Goal: Information Seeking & Learning: Find specific fact

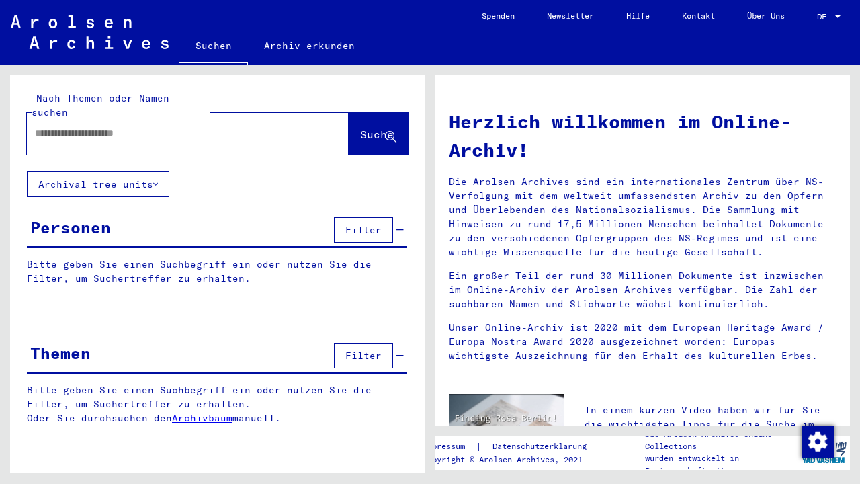
click at [232, 118] on div at bounding box center [168, 133] width 282 height 30
click at [230, 127] on div at bounding box center [168, 133] width 282 height 30
click at [194, 126] on input "text" at bounding box center [171, 133] width 273 height 14
type input "*****"
click at [360, 128] on span "Suche" at bounding box center [377, 134] width 34 height 13
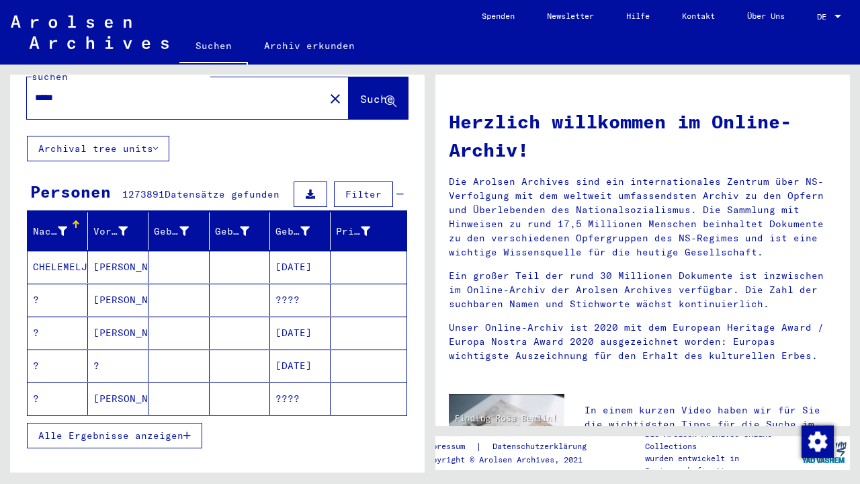
scroll to position [52, 0]
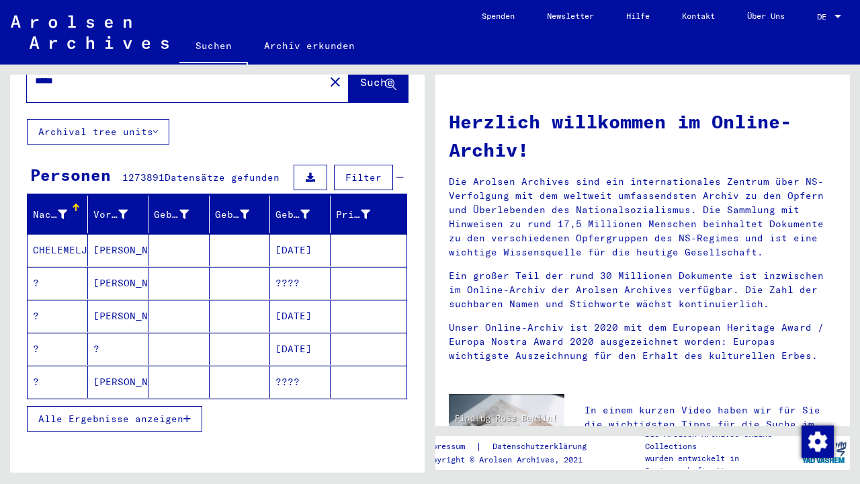
click at [67, 210] on icon at bounding box center [62, 214] width 9 height 9
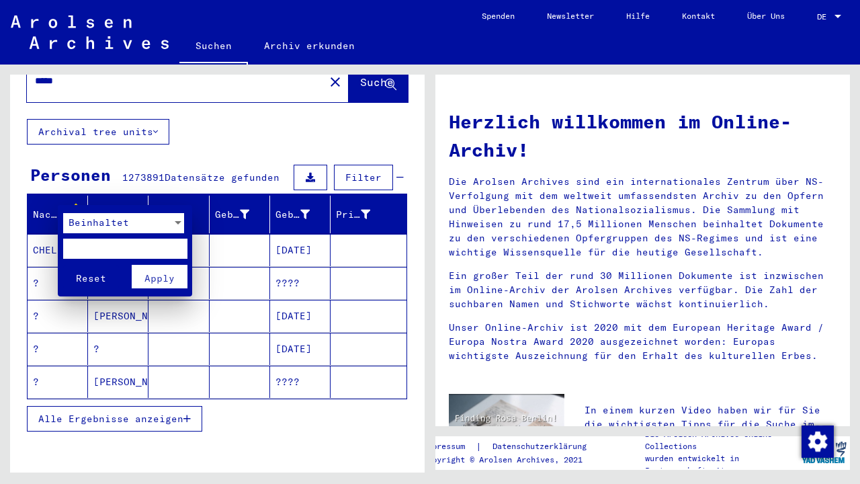
click at [80, 247] on input "text" at bounding box center [125, 249] width 124 height 20
type input "**********"
click at [175, 278] on button "Apply" at bounding box center [160, 277] width 56 height 24
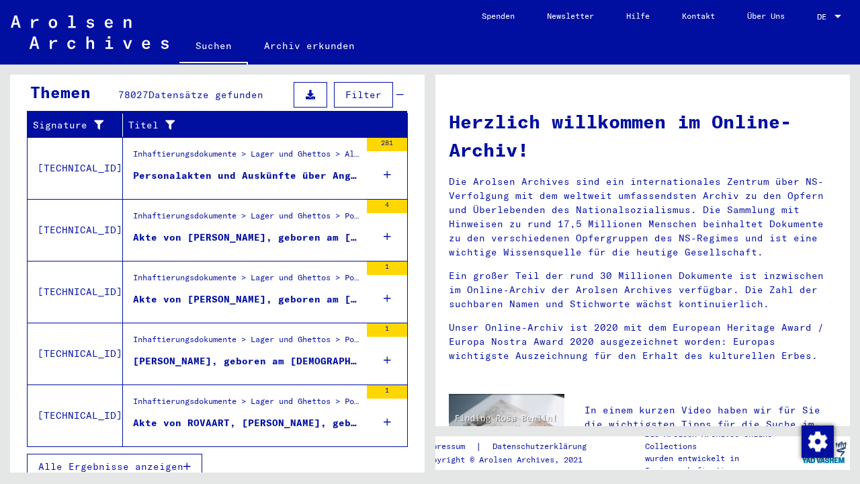
scroll to position [0, 0]
click at [177, 460] on span "Alle Ergebnisse anzeigen" at bounding box center [110, 466] width 145 height 12
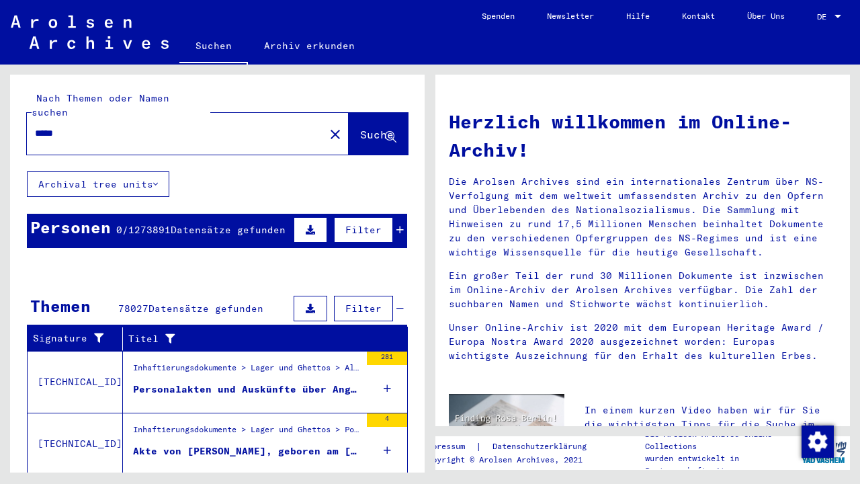
click at [401, 214] on div "Filter" at bounding box center [347, 230] width 114 height 32
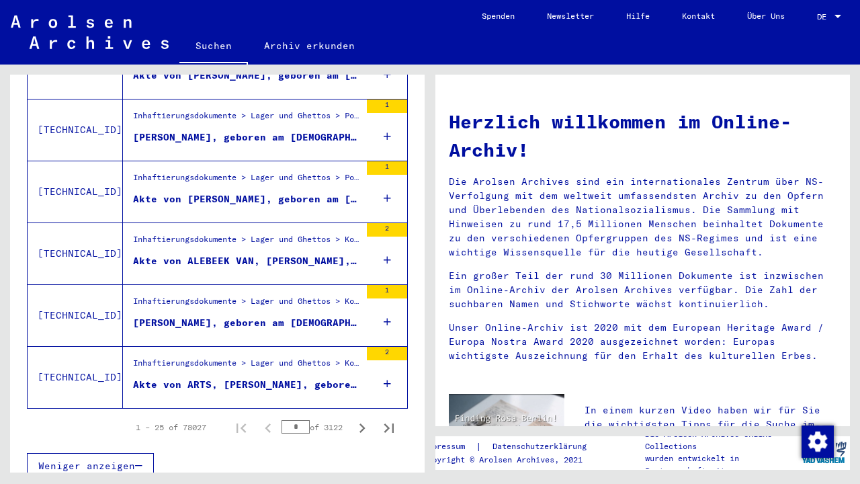
scroll to position [1527, 0]
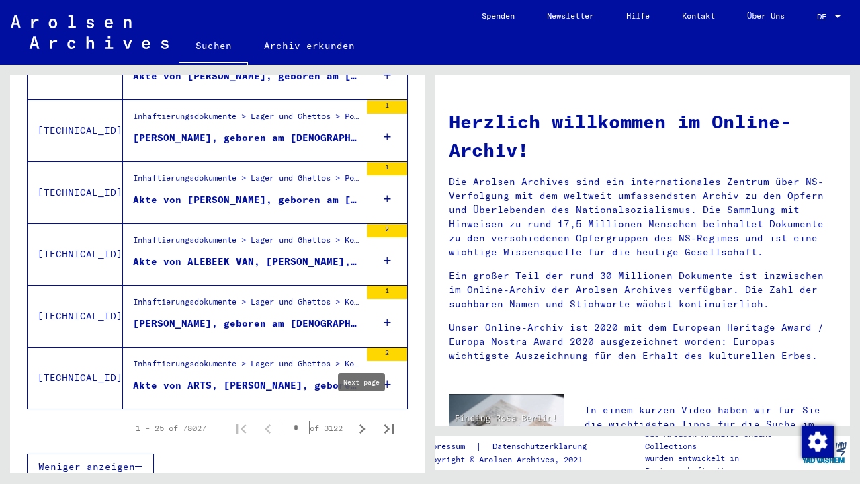
click at [372, 418] on button "Next page" at bounding box center [362, 428] width 27 height 27
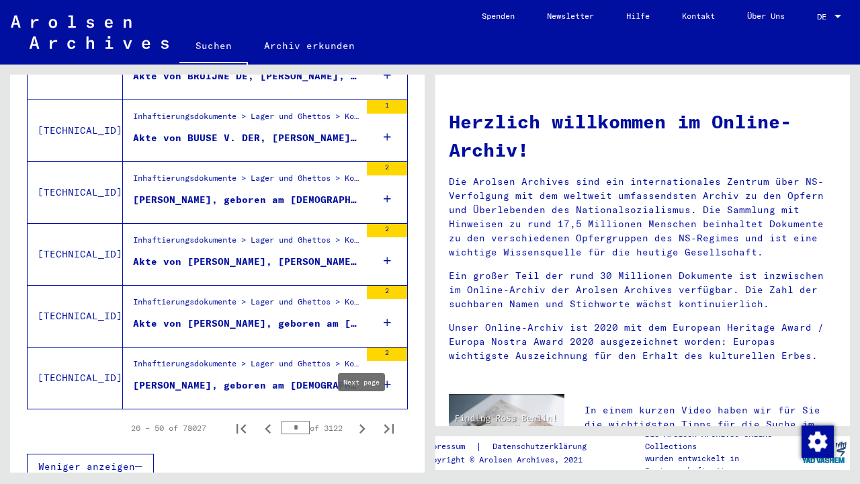
click at [358, 419] on icon "Next page" at bounding box center [362, 428] width 19 height 19
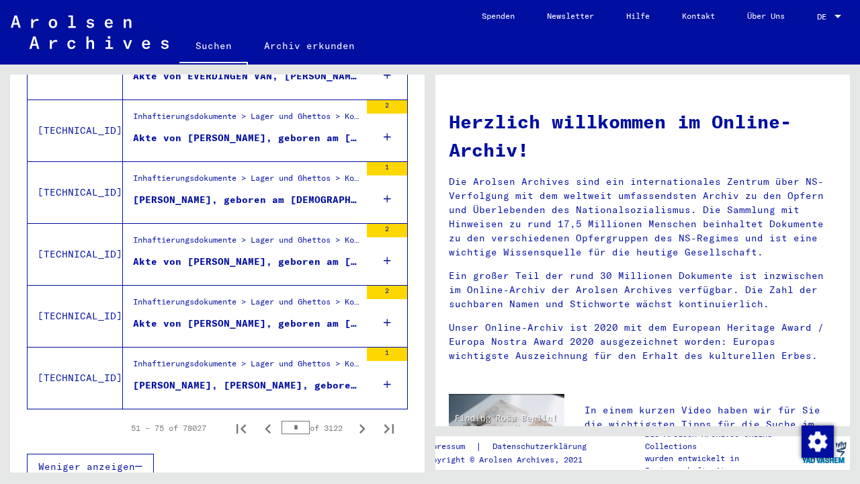
click at [358, 419] on icon "Next page" at bounding box center [362, 428] width 19 height 19
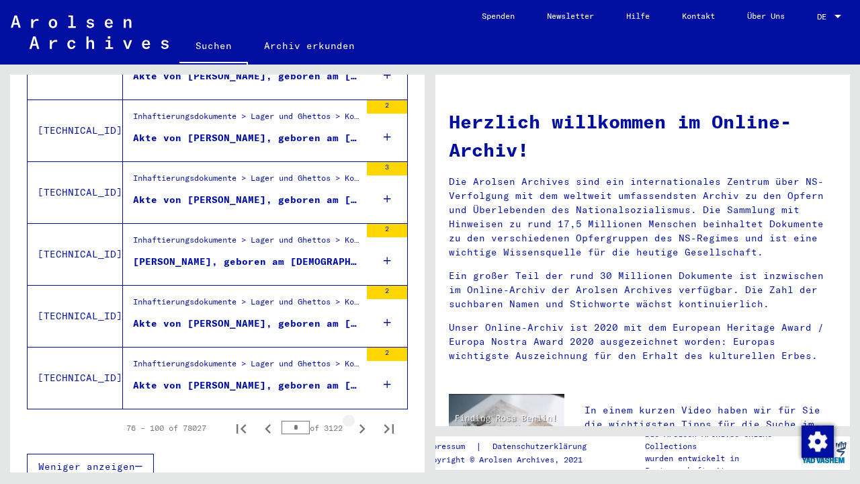
click at [358, 419] on icon "Next page" at bounding box center [362, 428] width 19 height 19
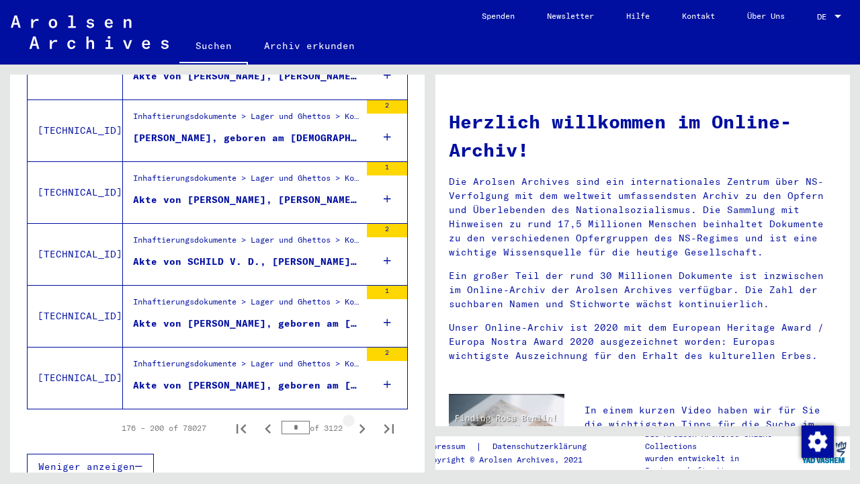
click at [358, 419] on icon "Next page" at bounding box center [362, 428] width 19 height 19
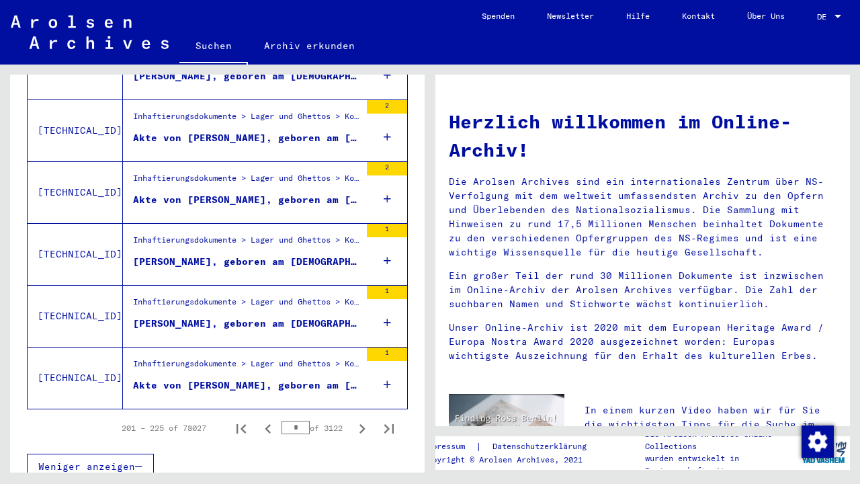
click at [358, 419] on icon "Next page" at bounding box center [362, 428] width 19 height 19
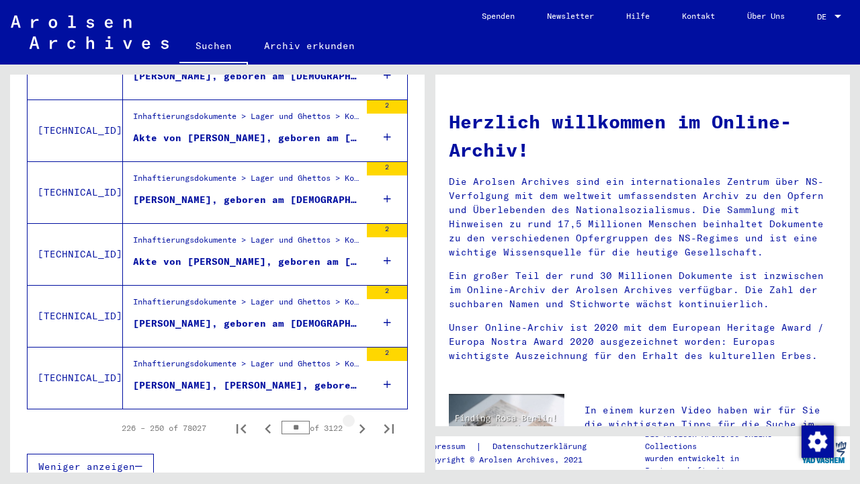
click at [358, 419] on icon "Next page" at bounding box center [362, 428] width 19 height 19
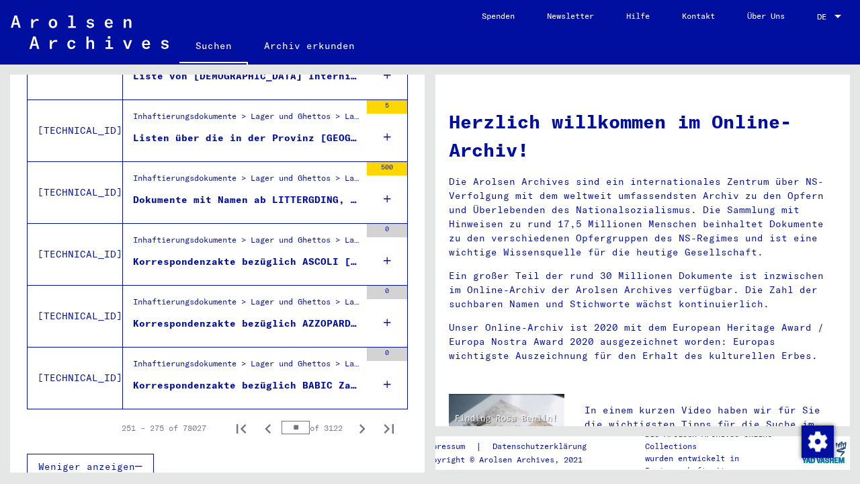
click at [358, 419] on icon "Next page" at bounding box center [362, 428] width 19 height 19
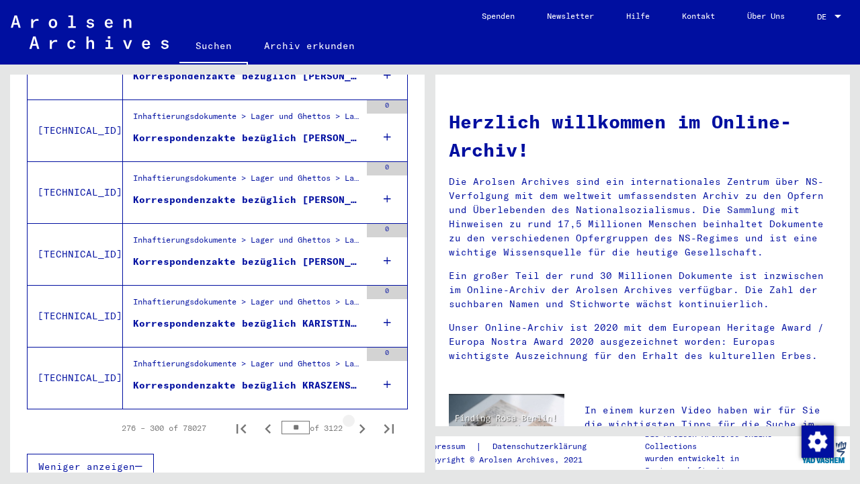
click at [358, 419] on icon "Next page" at bounding box center [362, 428] width 19 height 19
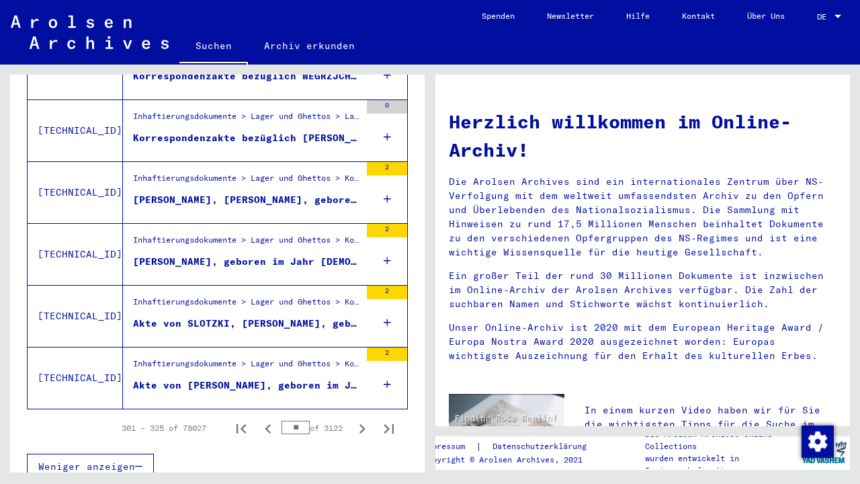
click at [358, 419] on icon "Next page" at bounding box center [362, 428] width 19 height 19
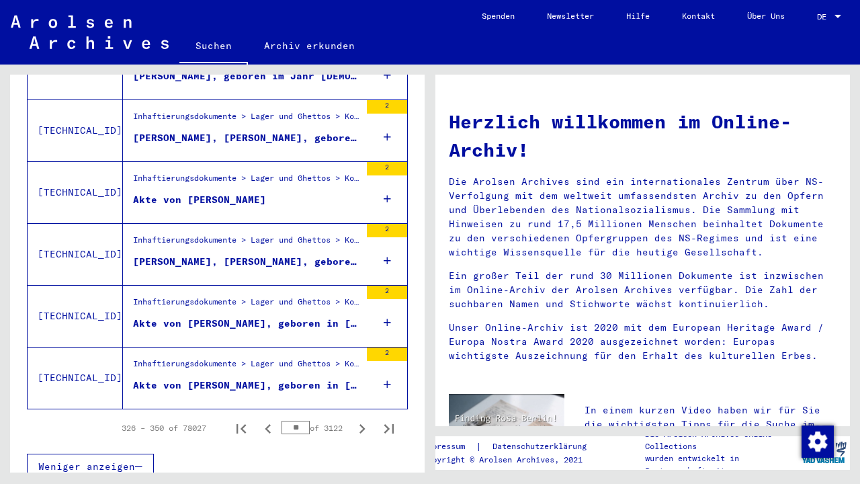
click at [358, 419] on icon "Next page" at bounding box center [362, 428] width 19 height 19
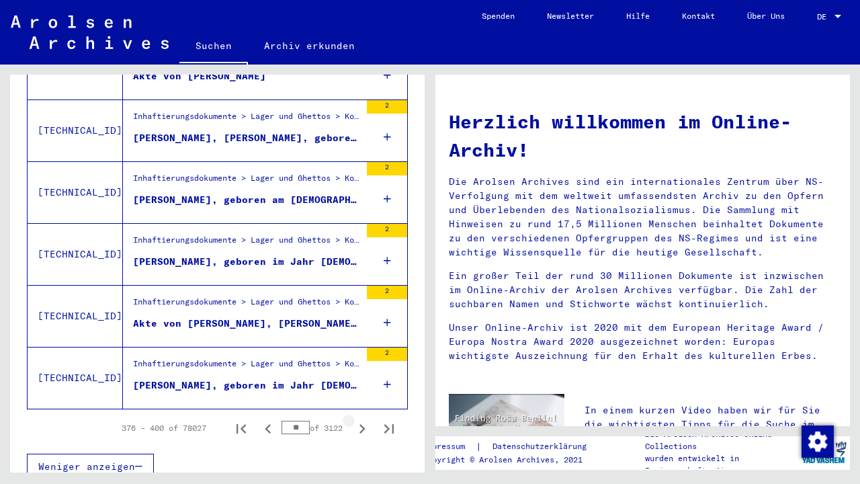
click at [358, 419] on icon "Next page" at bounding box center [362, 428] width 19 height 19
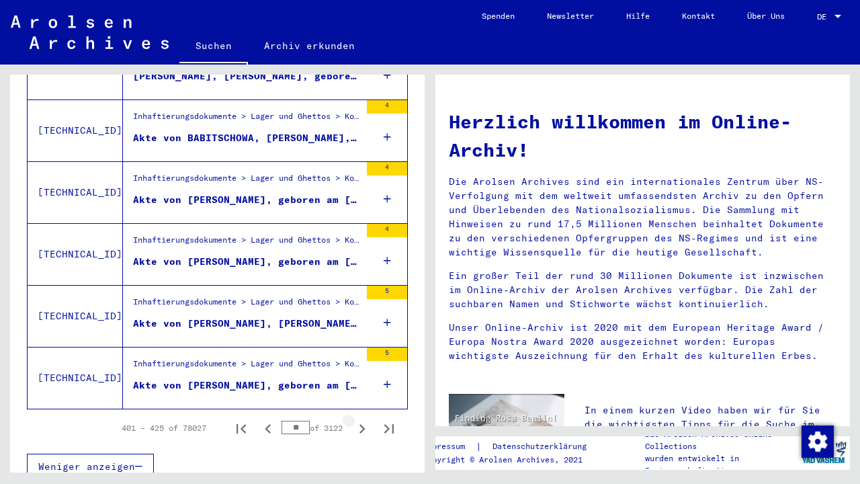
click at [358, 419] on icon "Next page" at bounding box center [362, 428] width 19 height 19
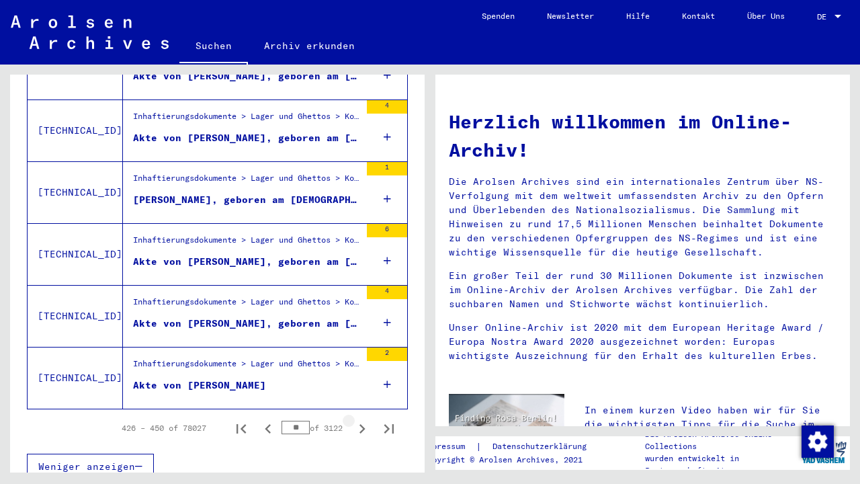
click at [358, 419] on icon "Next page" at bounding box center [362, 428] width 19 height 19
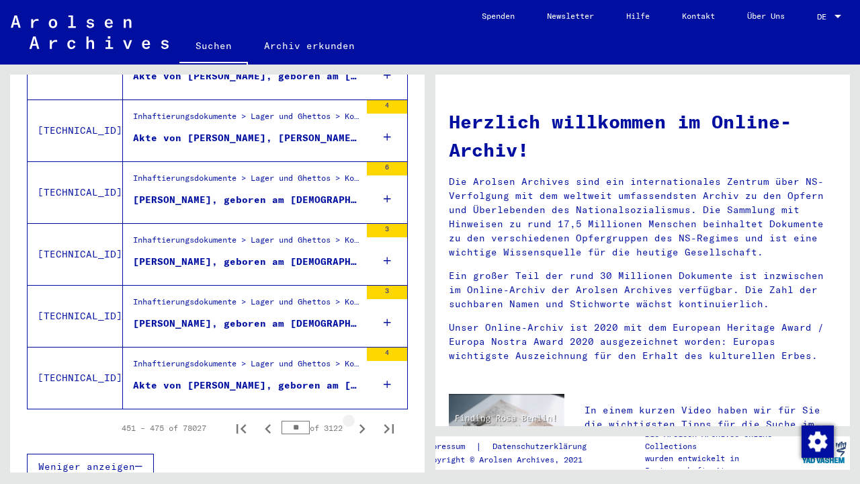
click at [358, 419] on icon "Next page" at bounding box center [362, 428] width 19 height 19
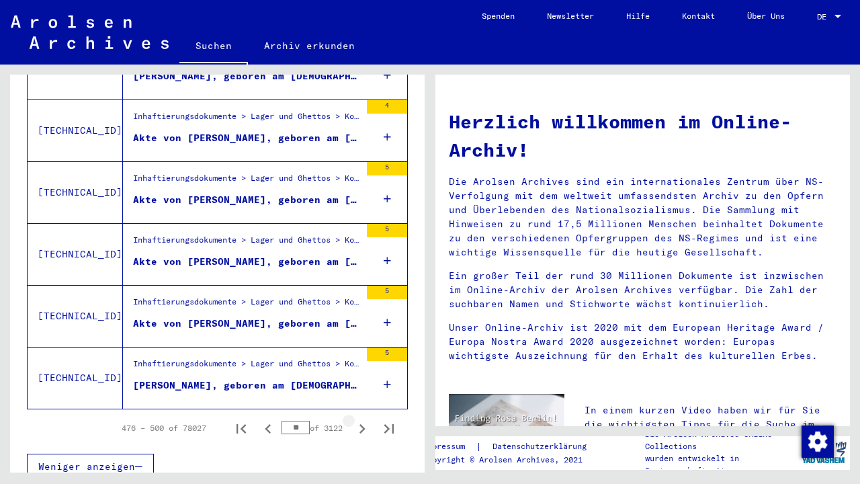
click at [358, 419] on icon "Next page" at bounding box center [362, 428] width 19 height 19
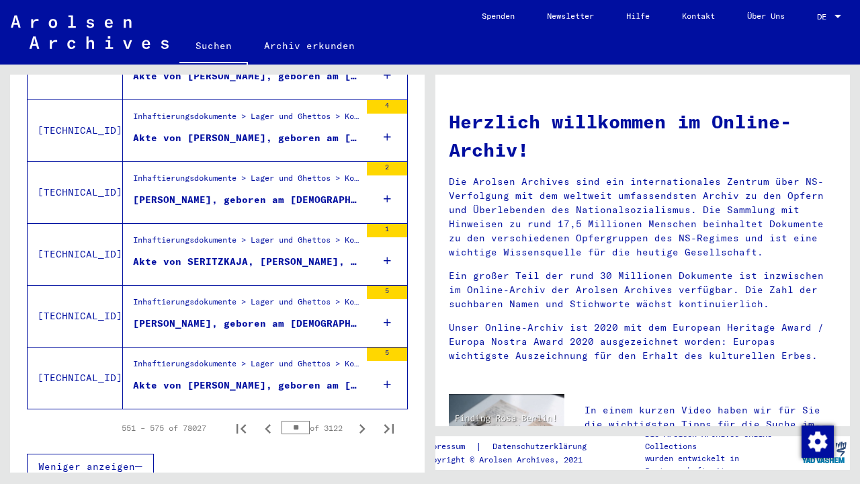
click at [358, 419] on icon "Next page" at bounding box center [362, 428] width 19 height 19
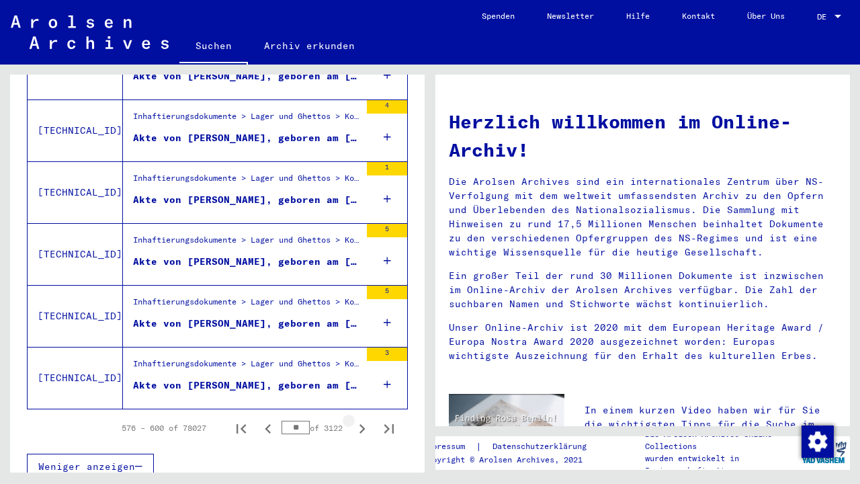
click at [358, 419] on icon "Next page" at bounding box center [362, 428] width 19 height 19
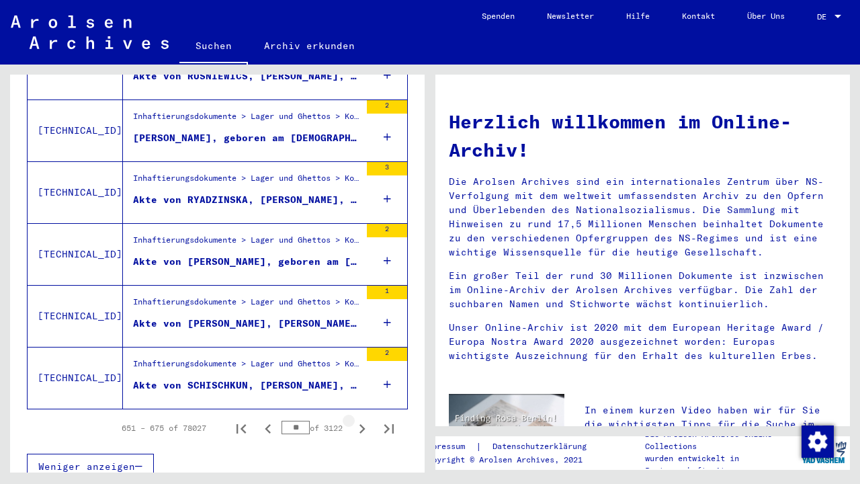
click at [358, 419] on icon "Next page" at bounding box center [362, 428] width 19 height 19
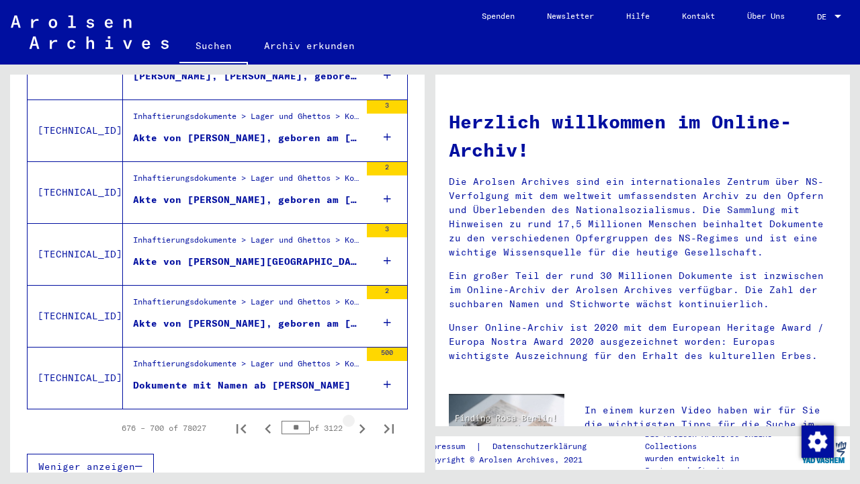
click at [358, 419] on icon "Next page" at bounding box center [362, 428] width 19 height 19
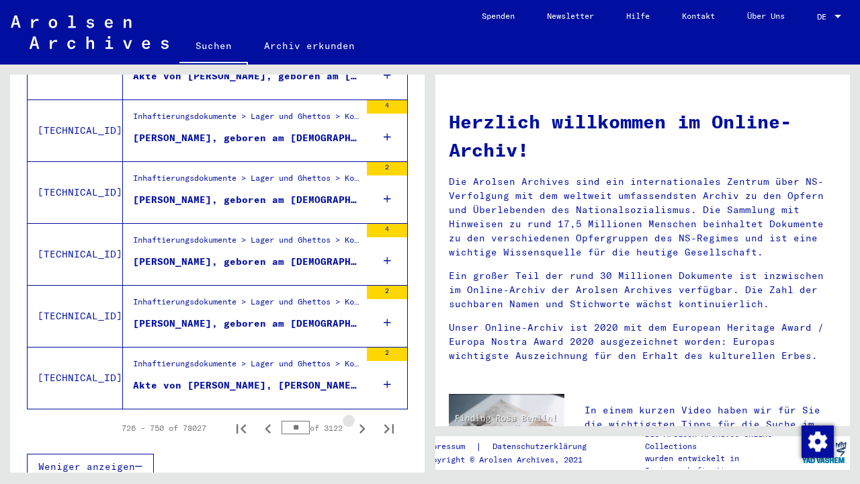
click at [358, 419] on icon "Next page" at bounding box center [362, 428] width 19 height 19
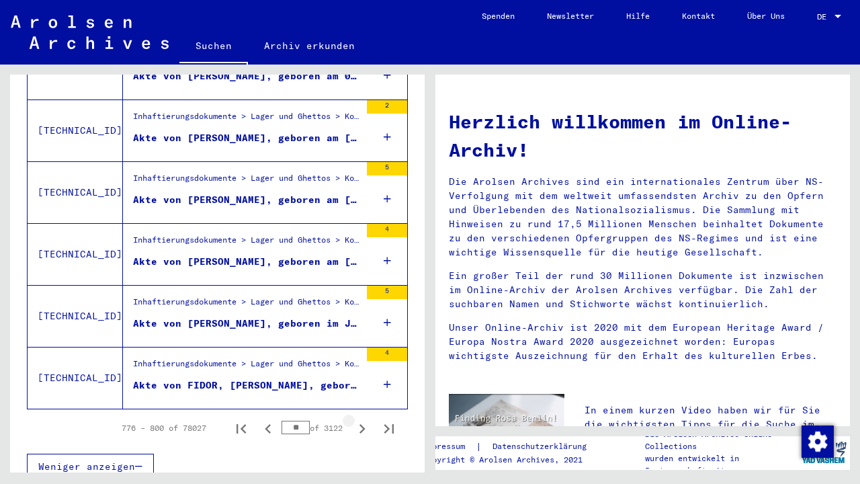
click at [358, 419] on icon "Next page" at bounding box center [362, 428] width 19 height 19
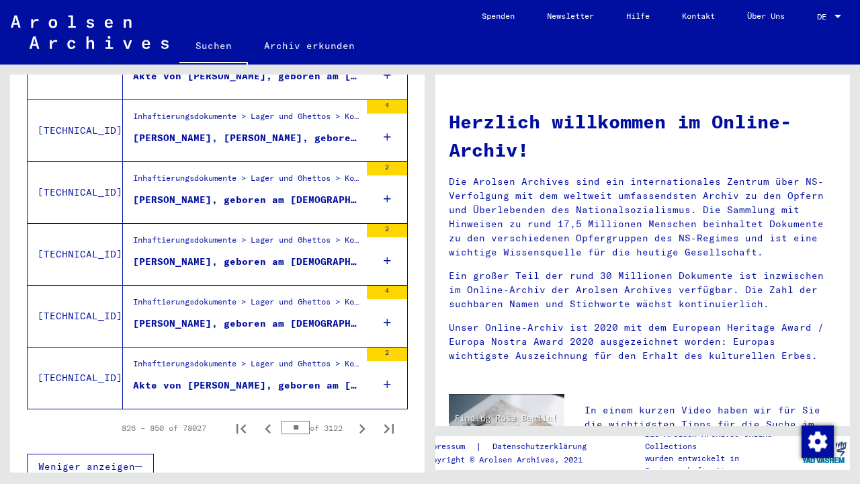
click at [358, 419] on icon "Next page" at bounding box center [362, 428] width 19 height 19
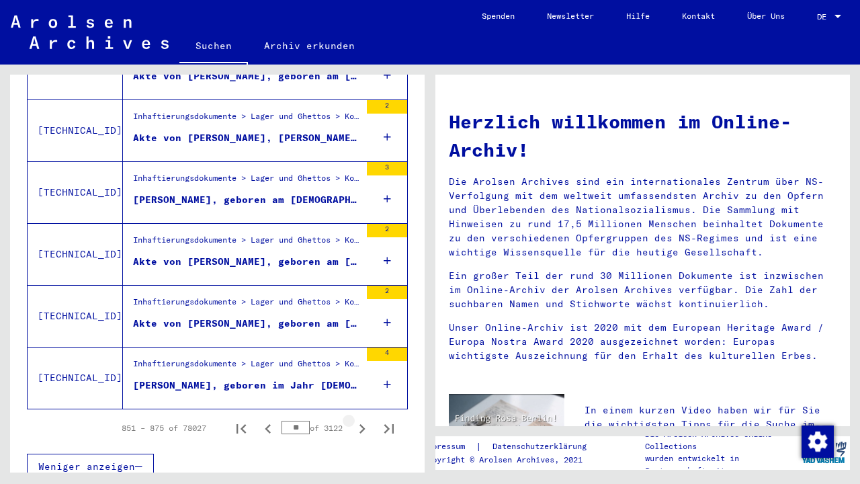
click at [358, 419] on icon "Next page" at bounding box center [362, 428] width 19 height 19
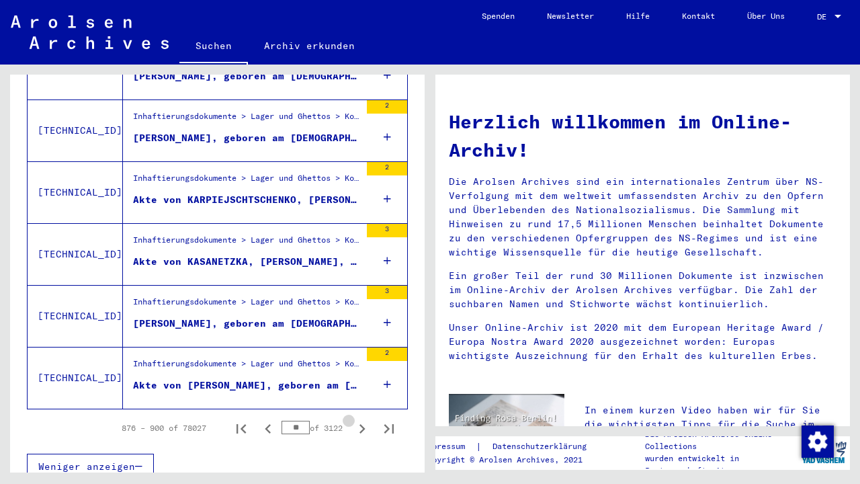
click at [358, 419] on icon "Next page" at bounding box center [362, 428] width 19 height 19
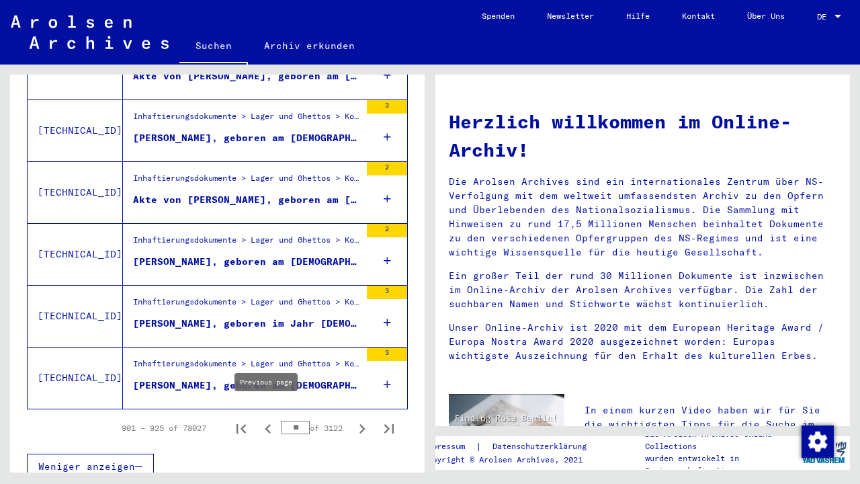
click at [261, 419] on icon "Previous page" at bounding box center [268, 428] width 19 height 19
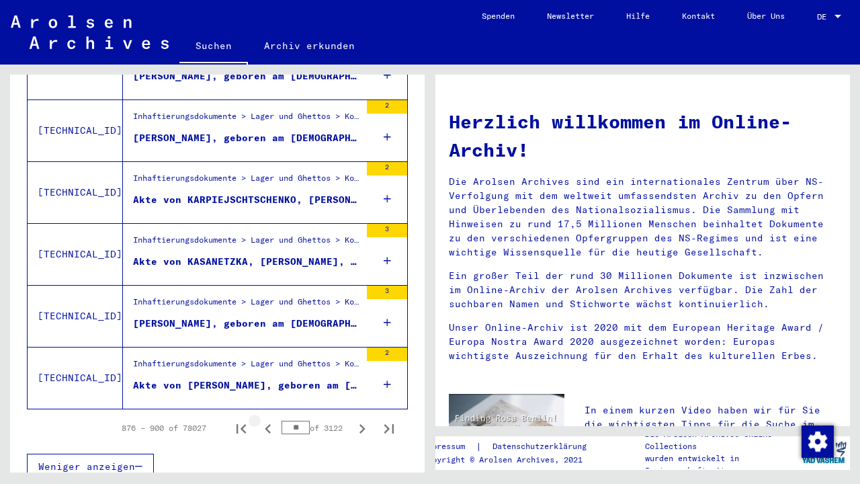
click at [263, 419] on icon "Previous page" at bounding box center [268, 428] width 19 height 19
type input "**"
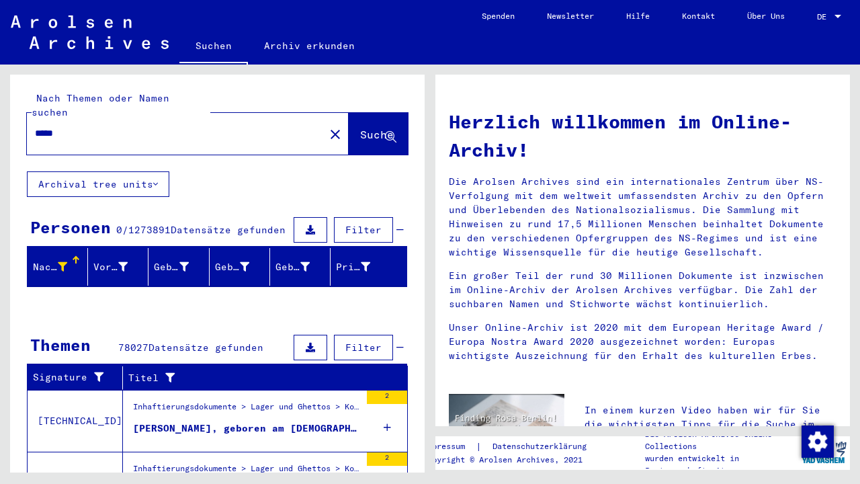
scroll to position [0, 0]
drag, startPoint x: 129, startPoint y: 118, endPoint x: 2, endPoint y: 114, distance: 127.0
click at [2, 115] on div "Nach Themen oder Namen suchen ***** close Suche Archival tree units Personen 0 …" at bounding box center [215, 269] width 430 height 408
type input "**********"
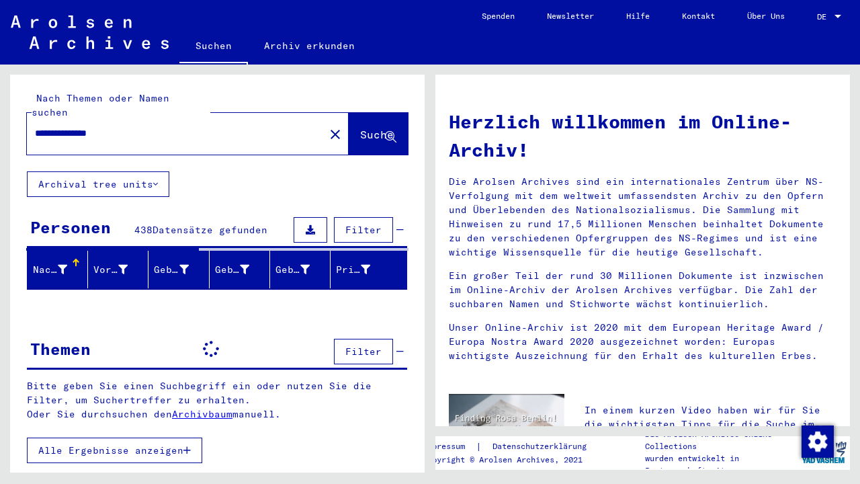
click at [138, 175] on button "Archival tree units" at bounding box center [98, 184] width 142 height 26
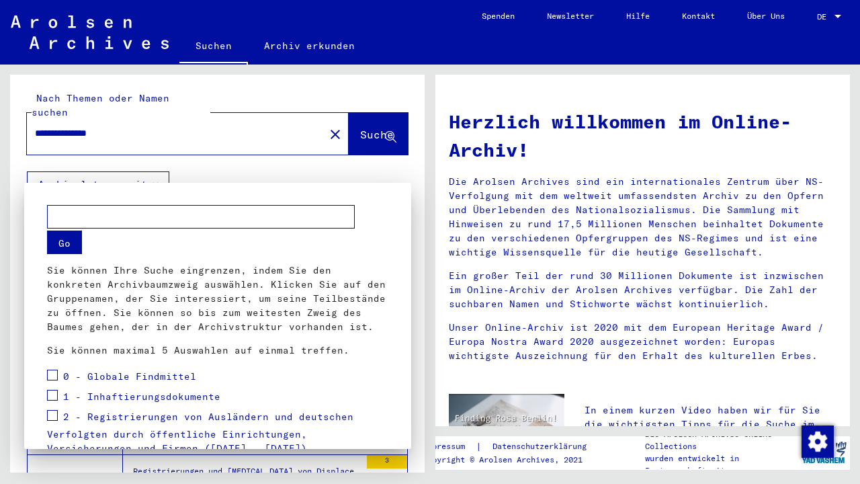
click at [208, 134] on div at bounding box center [430, 242] width 860 height 484
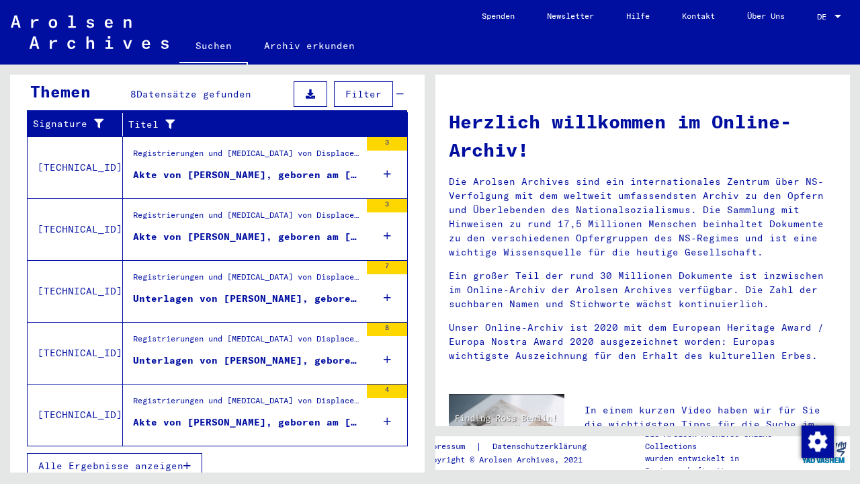
scroll to position [456, 0]
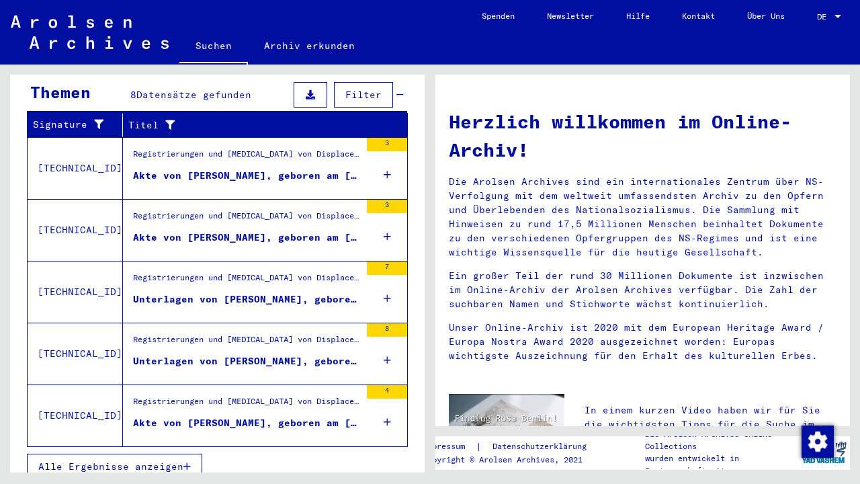
copy div
click at [179, 460] on span "Alle Ergebnisse anzeigen" at bounding box center [110, 466] width 145 height 12
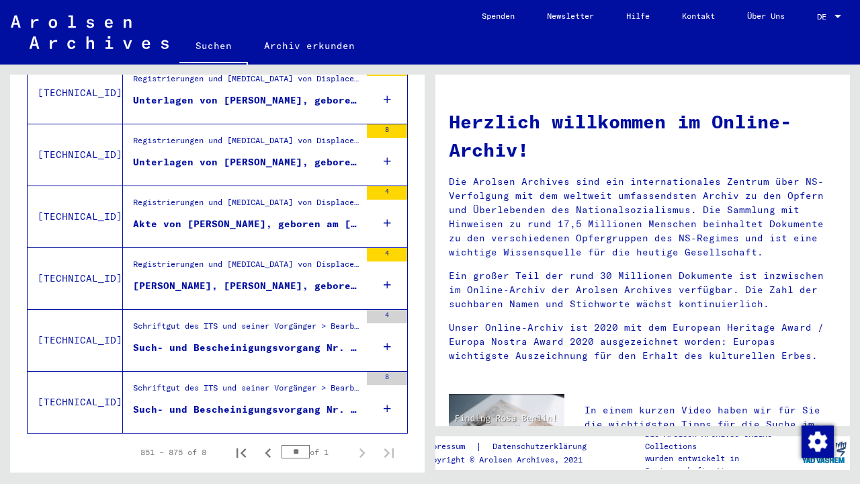
scroll to position [424, 0]
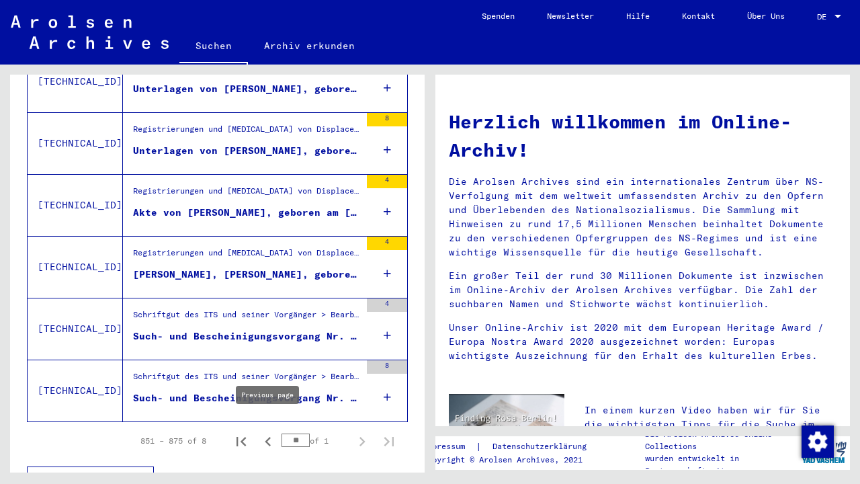
click at [268, 437] on icon "Previous page" at bounding box center [268, 441] width 6 height 9
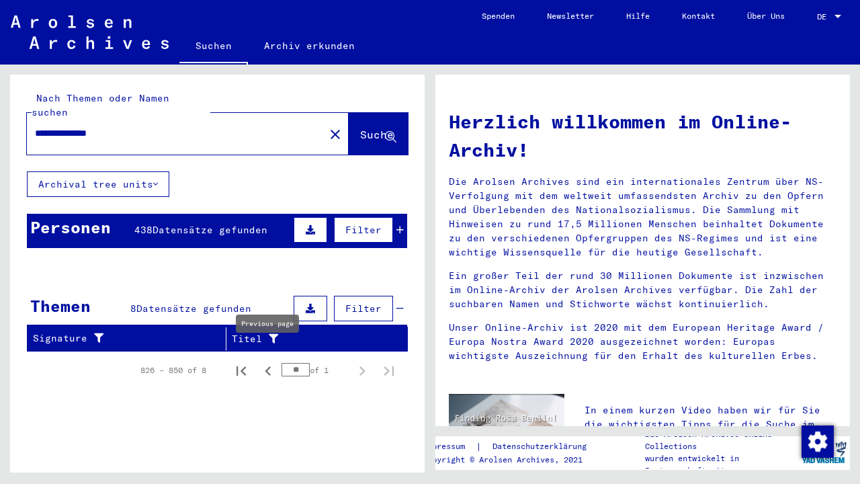
scroll to position [0, 0]
click at [268, 366] on icon "Previous page" at bounding box center [268, 370] width 6 height 9
type input "**"
click at [298, 113] on div "**********" at bounding box center [188, 134] width 322 height 42
click at [292, 113] on div "**********" at bounding box center [188, 134] width 322 height 42
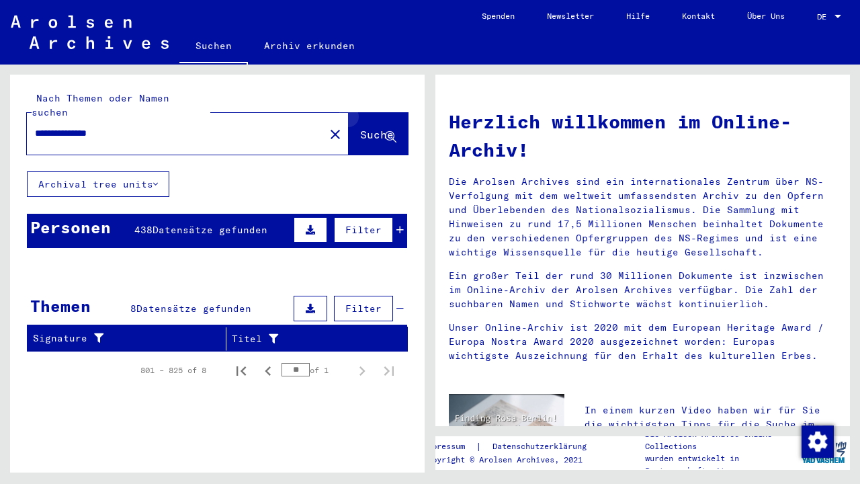
click at [396, 132] on icon at bounding box center [390, 137] width 11 height 11
click at [402, 225] on icon at bounding box center [399, 229] width 7 height 9
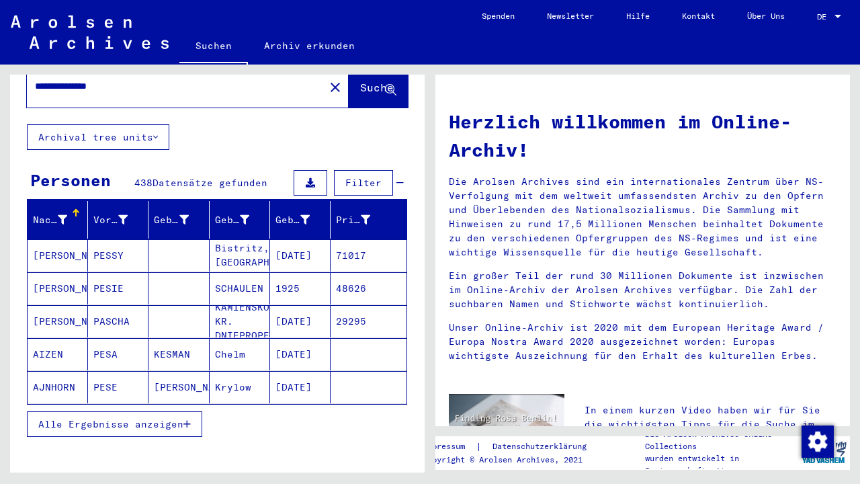
scroll to position [48, 0]
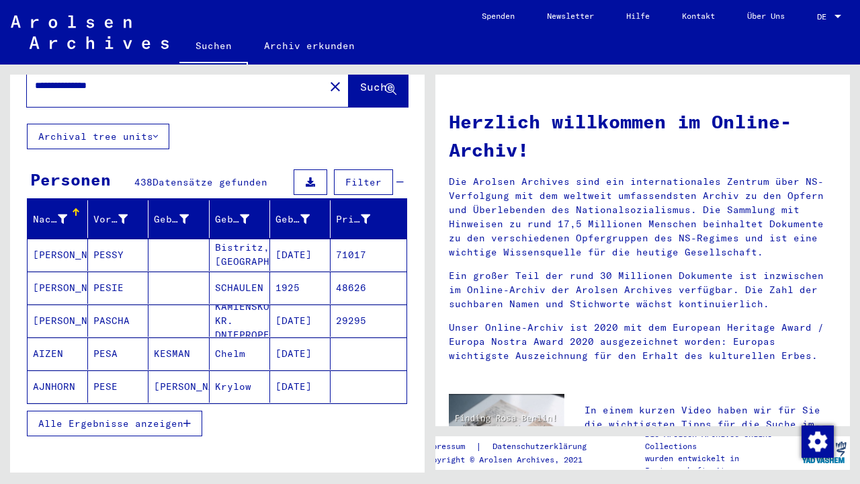
click at [165, 416] on button "Alle Ergebnisse anzeigen" at bounding box center [114, 424] width 175 height 26
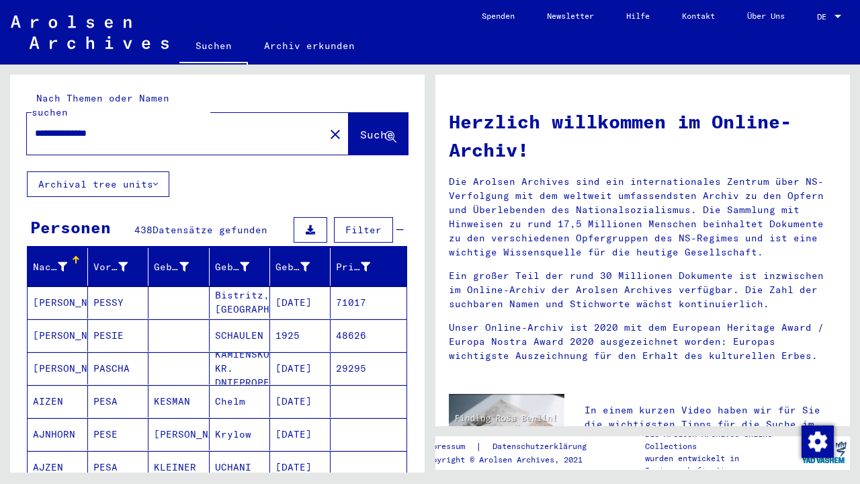
scroll to position [0, 0]
click at [243, 262] on icon at bounding box center [244, 266] width 9 height 9
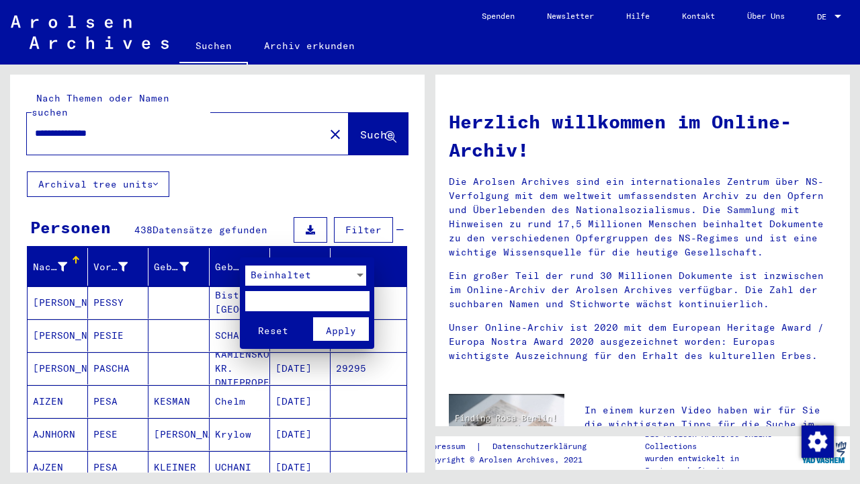
click at [267, 295] on input "text" at bounding box center [307, 301] width 124 height 20
type input "****"
click at [333, 327] on span "Apply" at bounding box center [341, 331] width 30 height 12
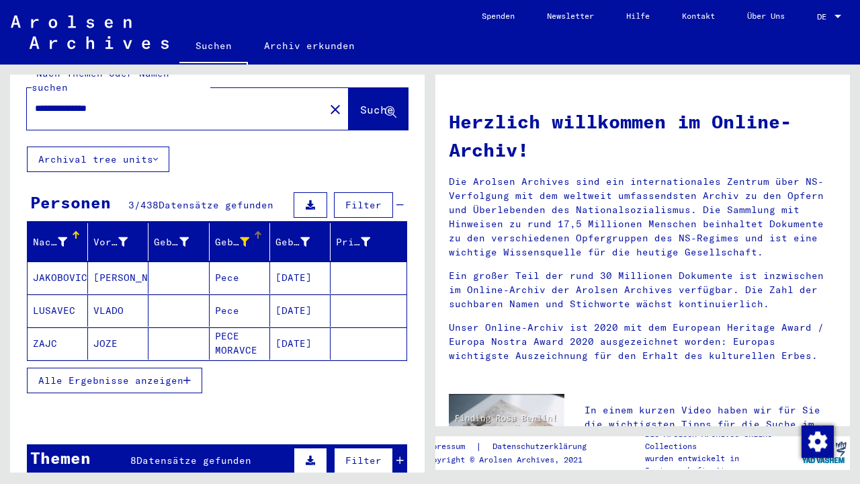
scroll to position [28, 0]
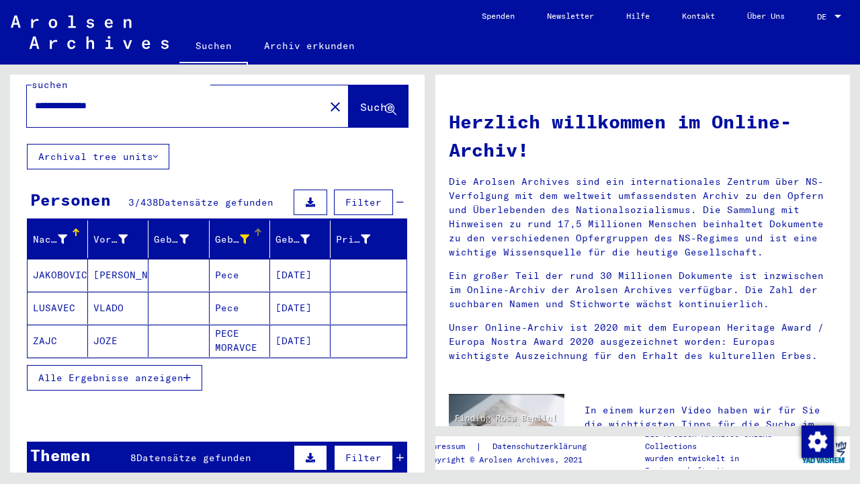
click at [287, 260] on mat-cell "[DATE]" at bounding box center [300, 275] width 60 height 32
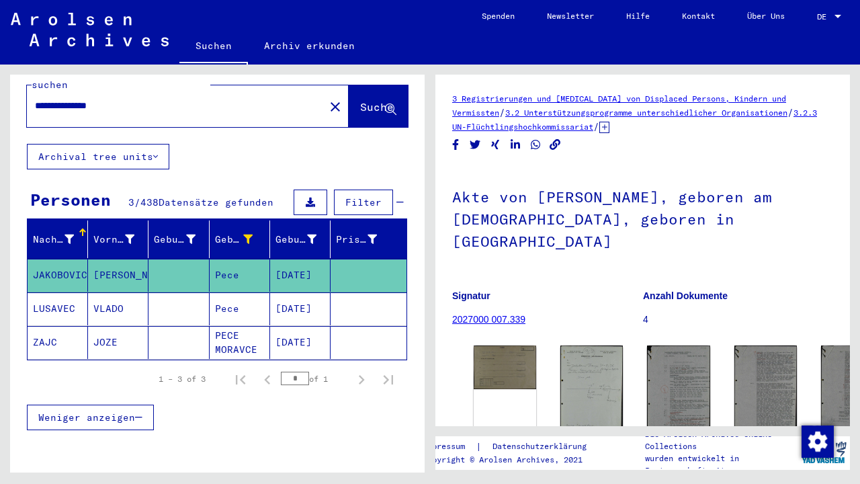
click at [290, 294] on mat-cell "[DATE]" at bounding box center [300, 308] width 60 height 33
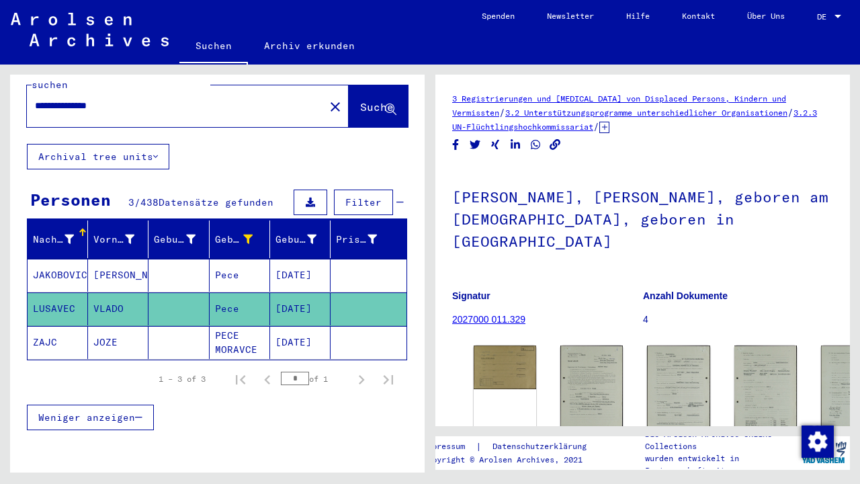
click at [290, 333] on mat-cell "[DATE]" at bounding box center [300, 342] width 60 height 33
